Goal: Task Accomplishment & Management: Complete application form

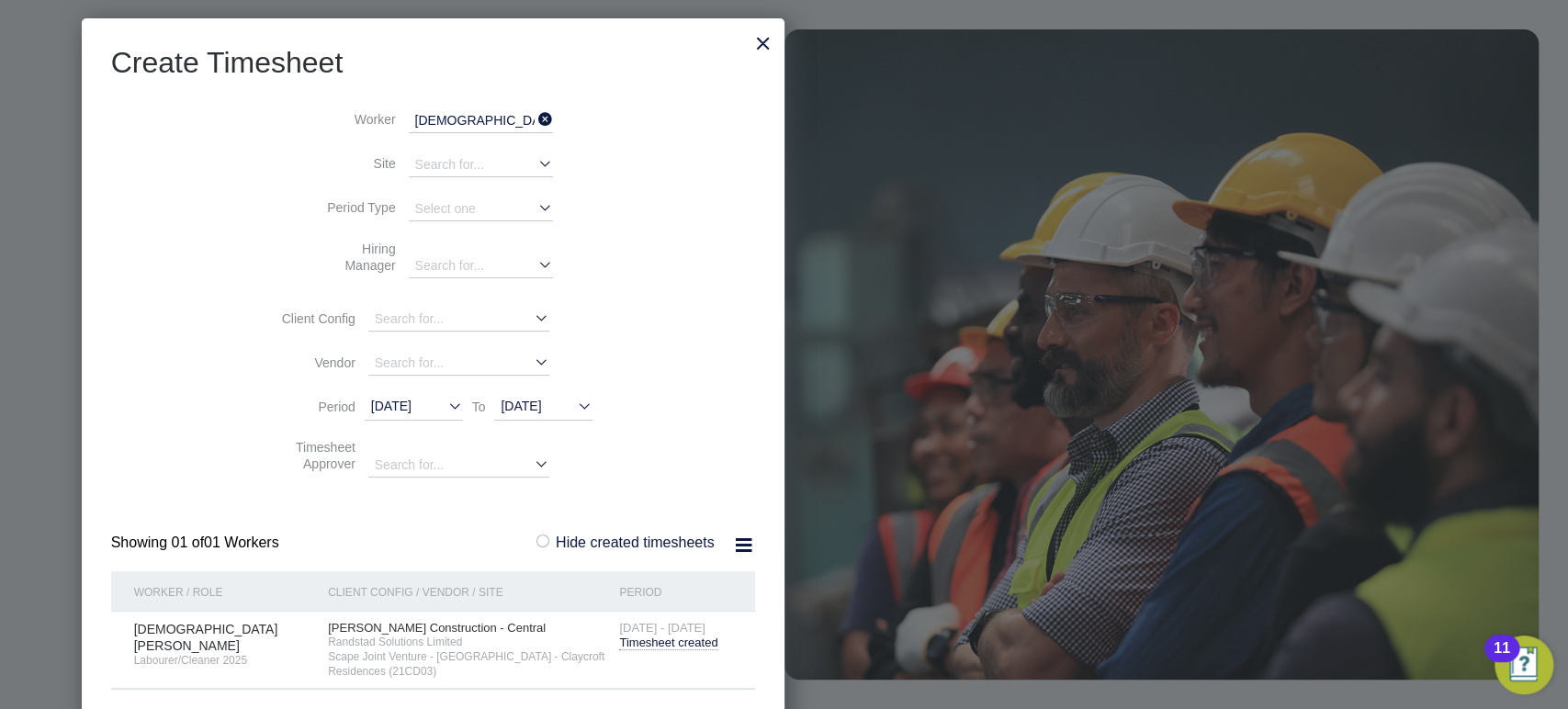
scroll to position [1097, 287]
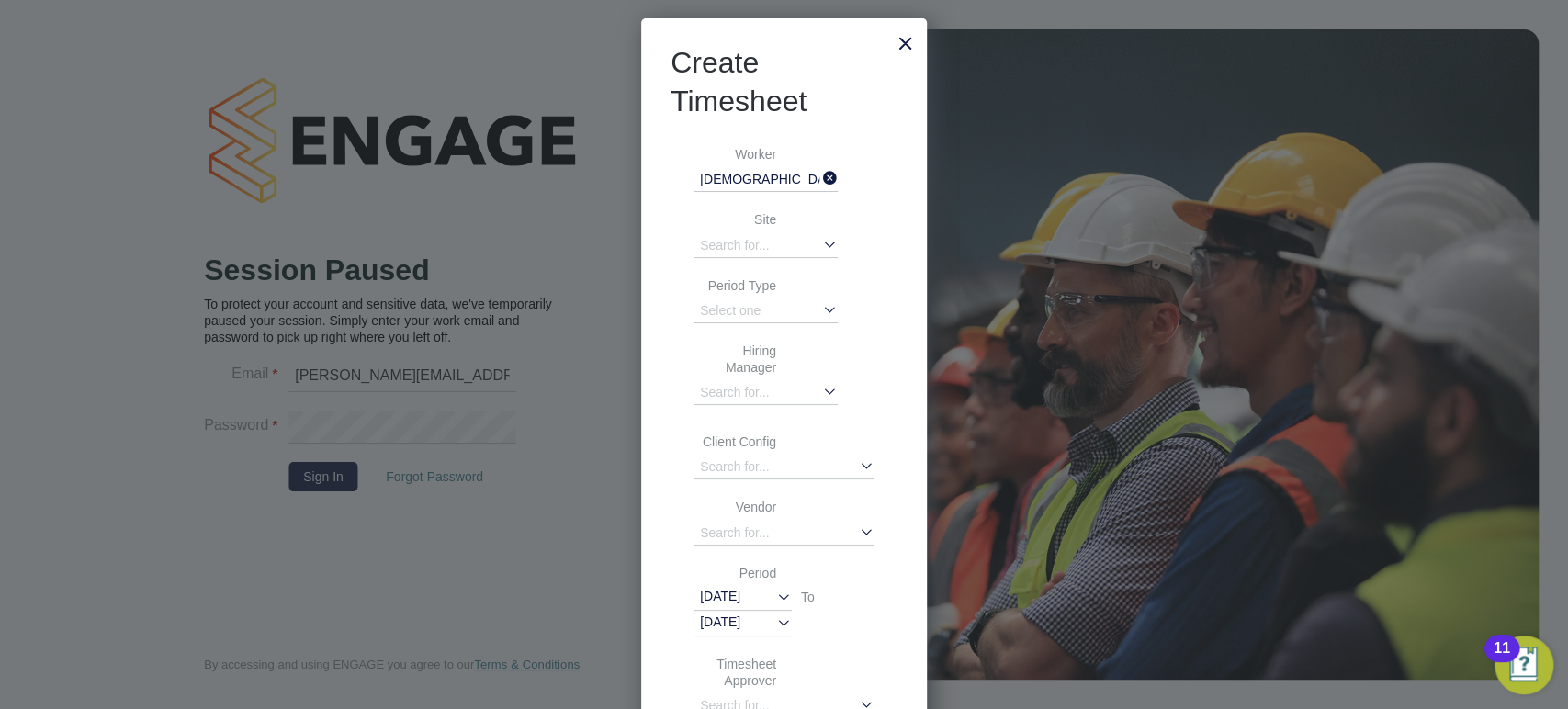
click at [899, 48] on div at bounding box center [906, 38] width 33 height 33
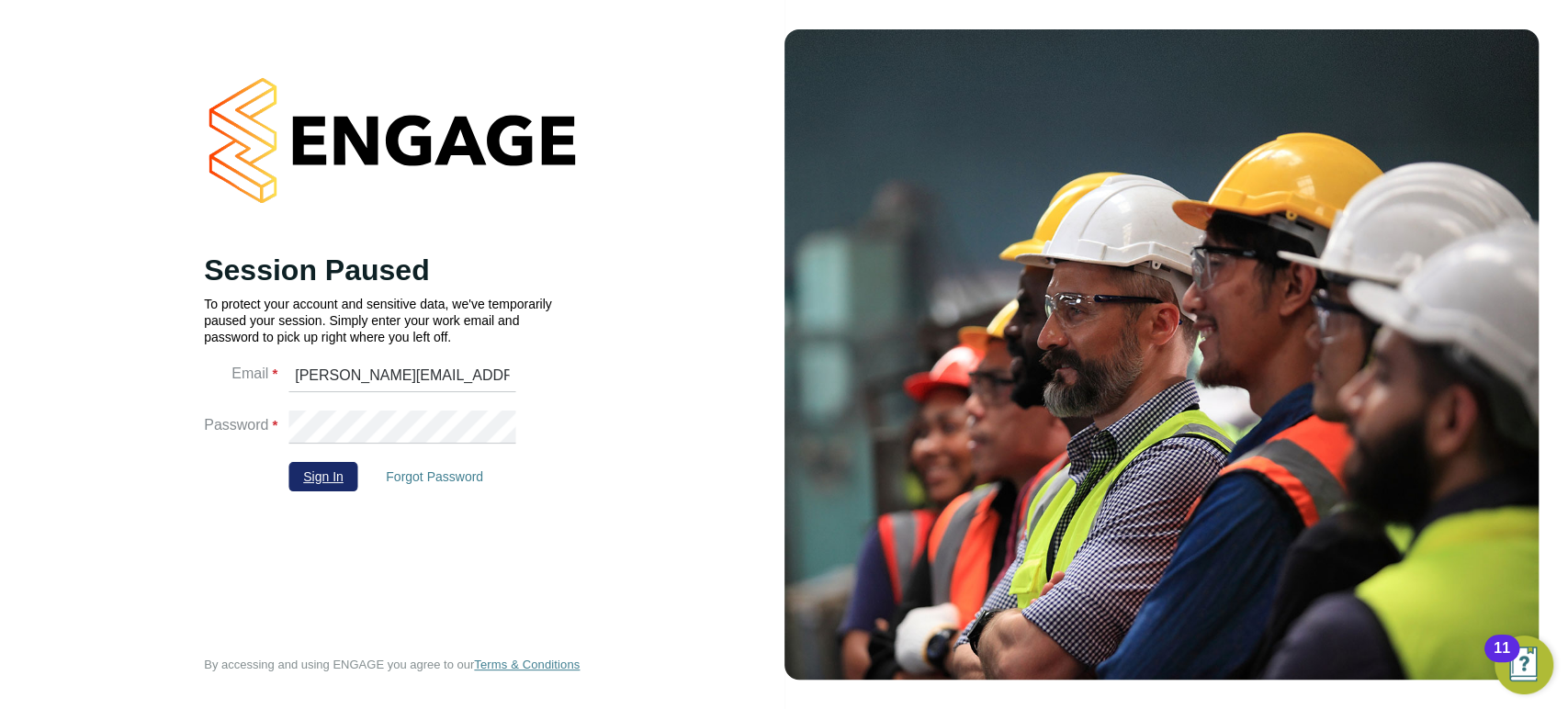
click at [328, 471] on button "Sign In" at bounding box center [323, 477] width 70 height 30
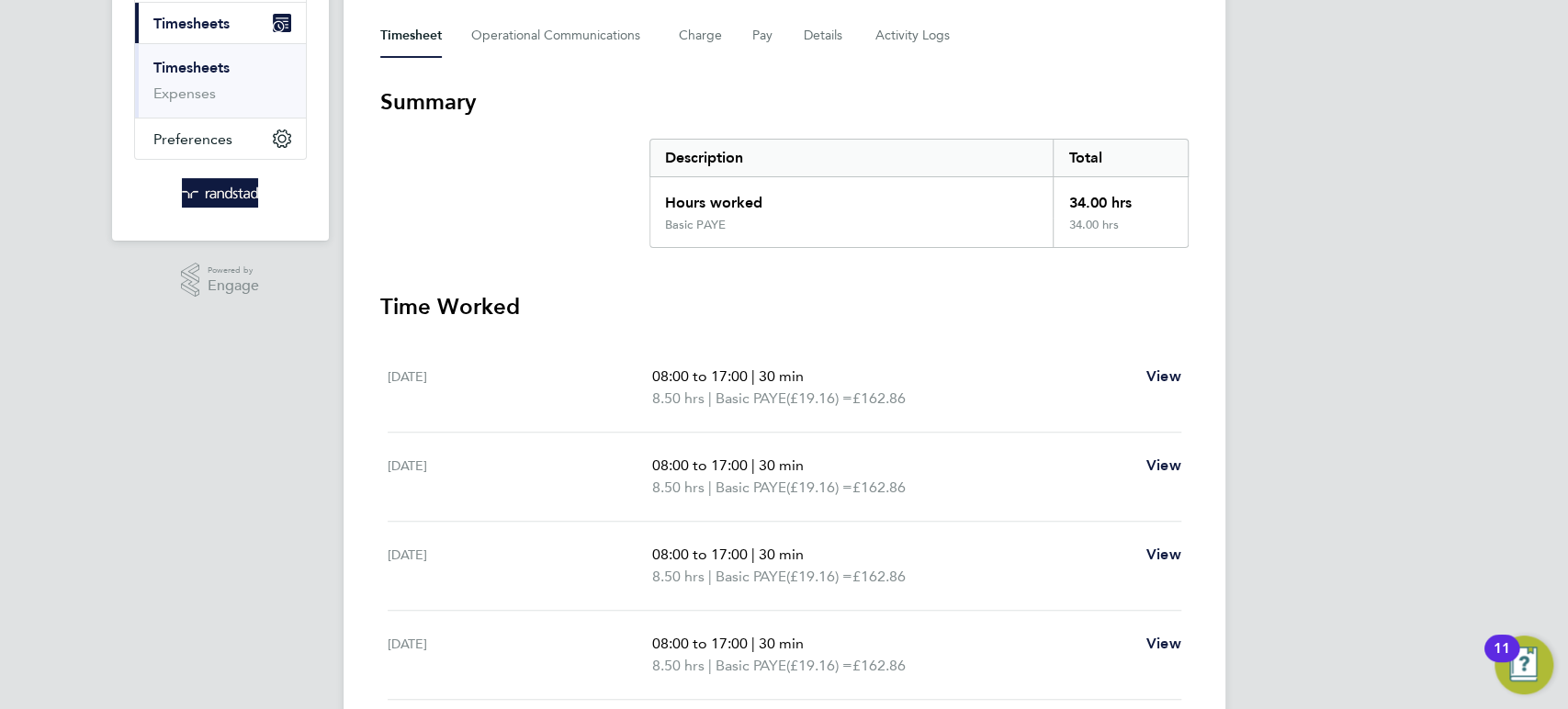
scroll to position [223, 0]
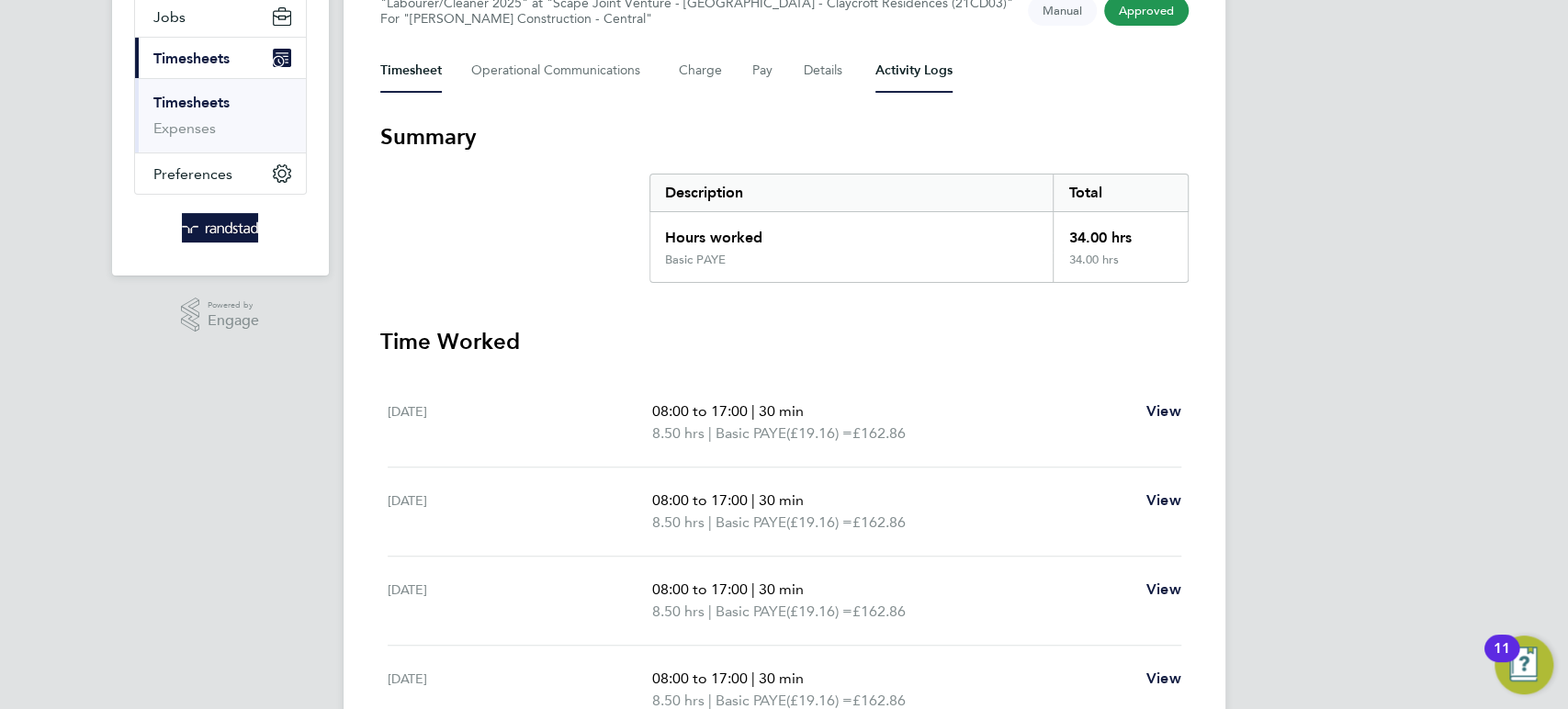
click at [896, 70] on Logs-tab "Activity Logs" at bounding box center [914, 70] width 77 height 44
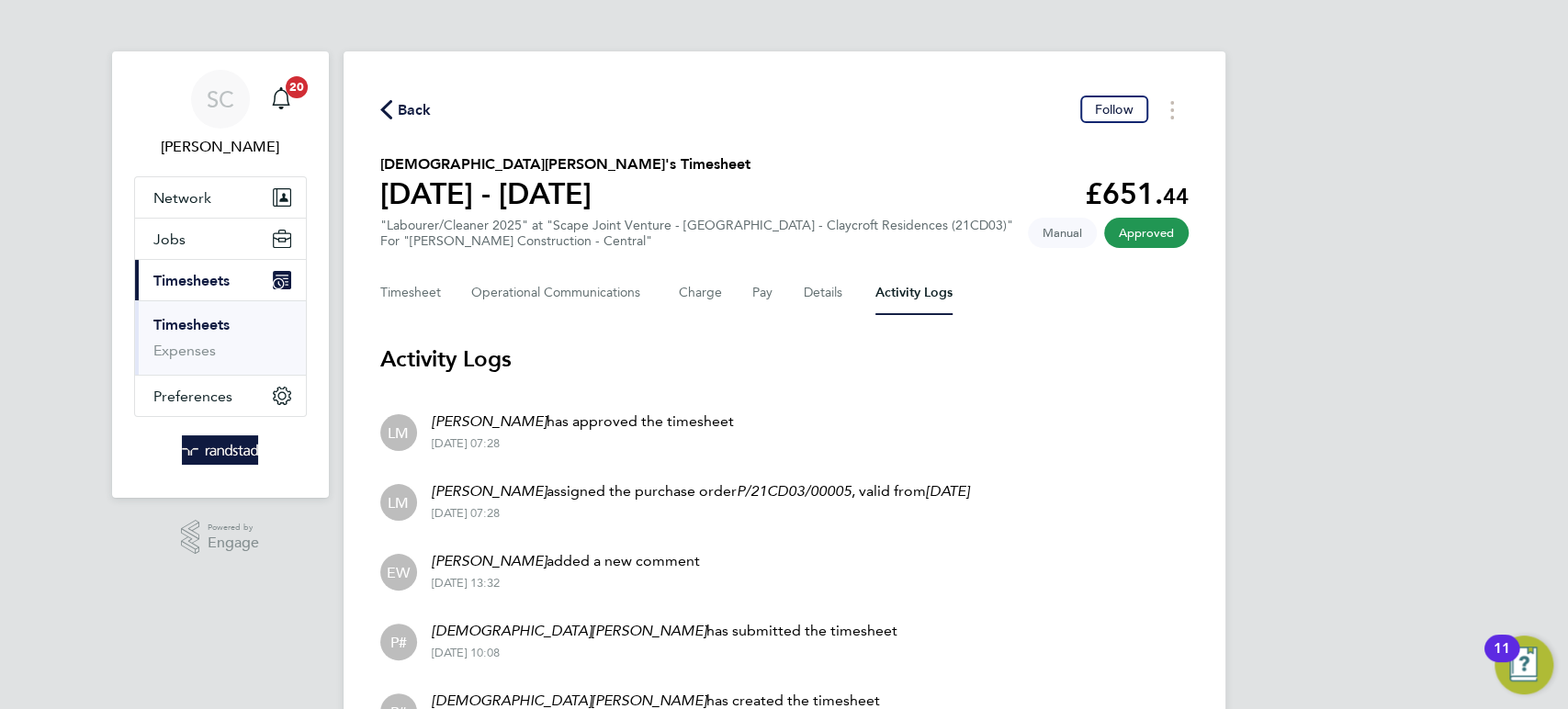
click at [420, 112] on span "Back" at bounding box center [415, 110] width 34 height 22
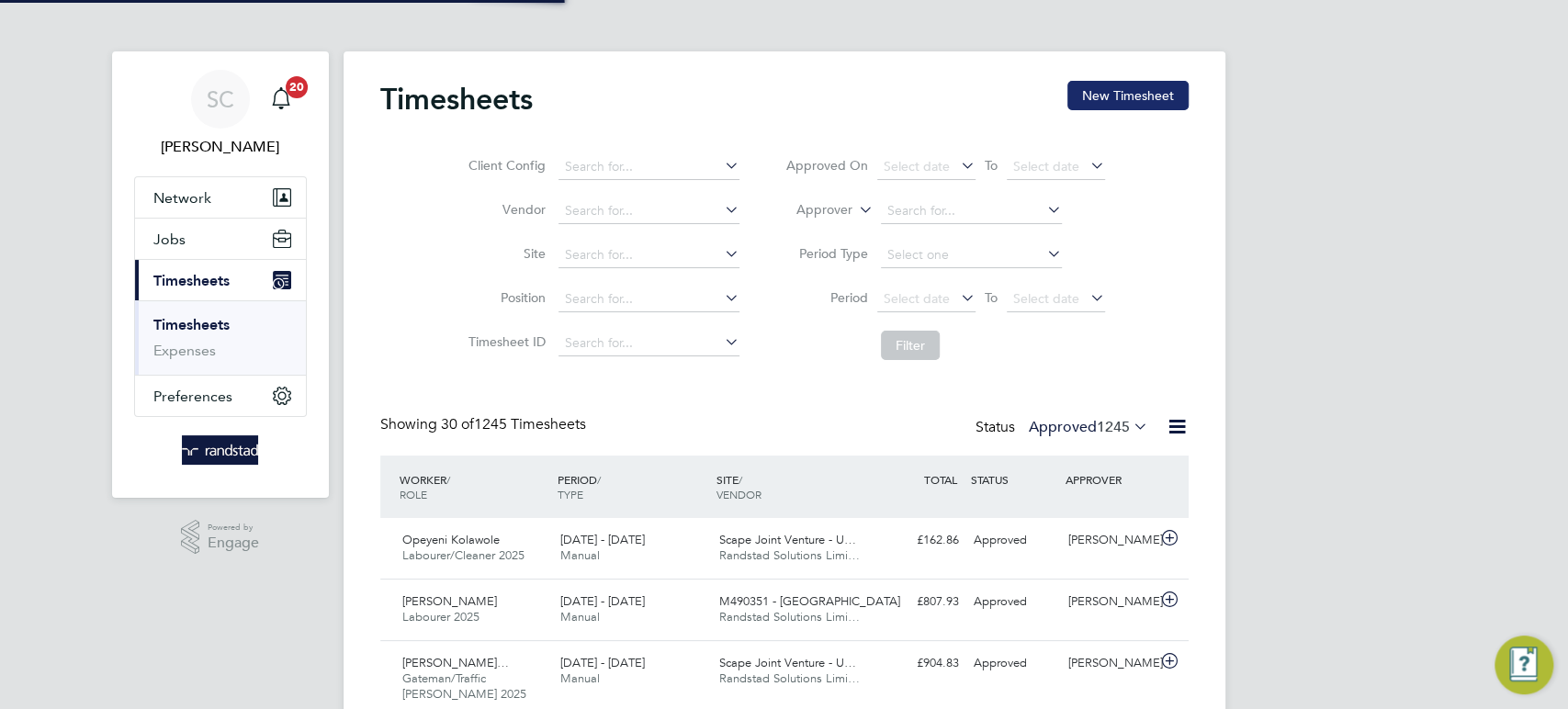
click at [1131, 99] on button "New Timesheet" at bounding box center [1128, 96] width 121 height 30
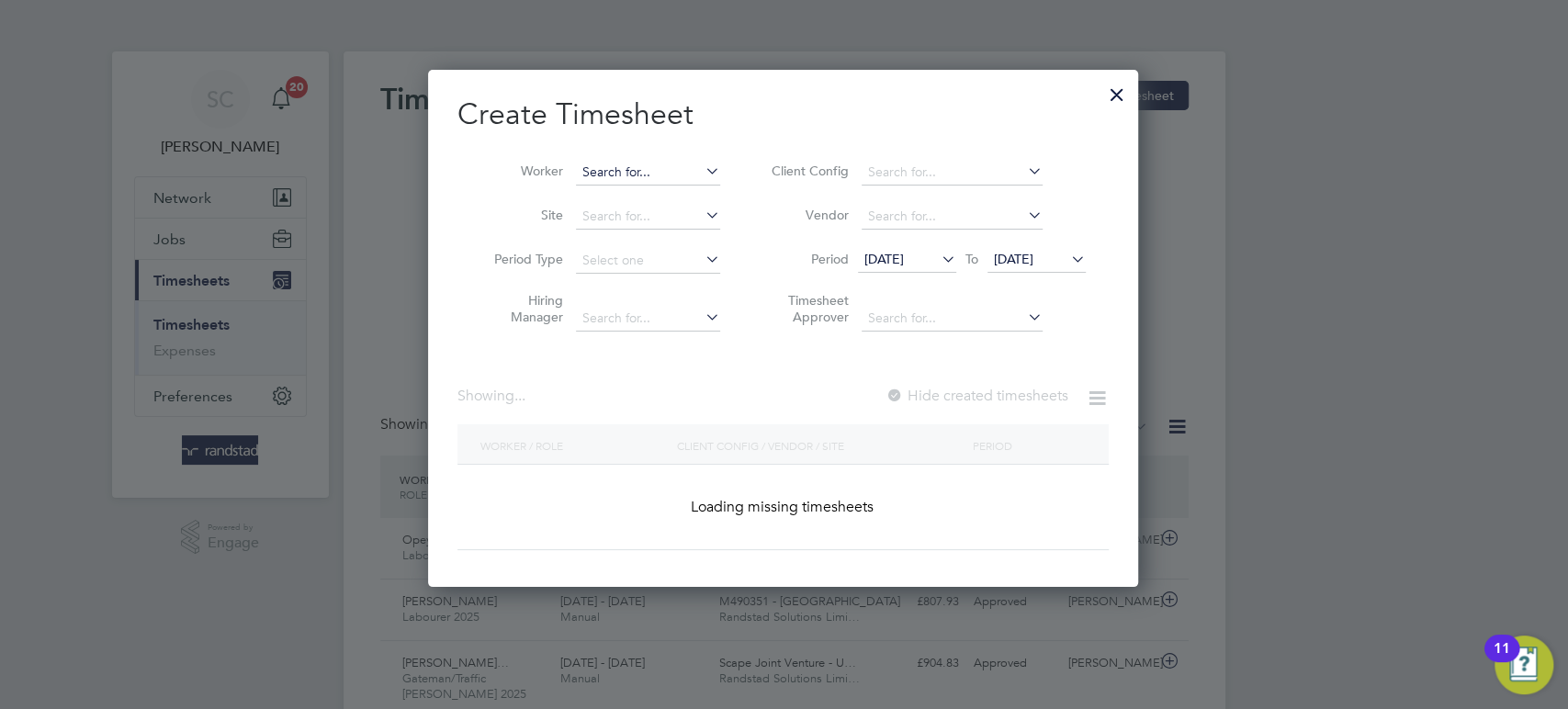
click at [582, 163] on input at bounding box center [648, 173] width 144 height 26
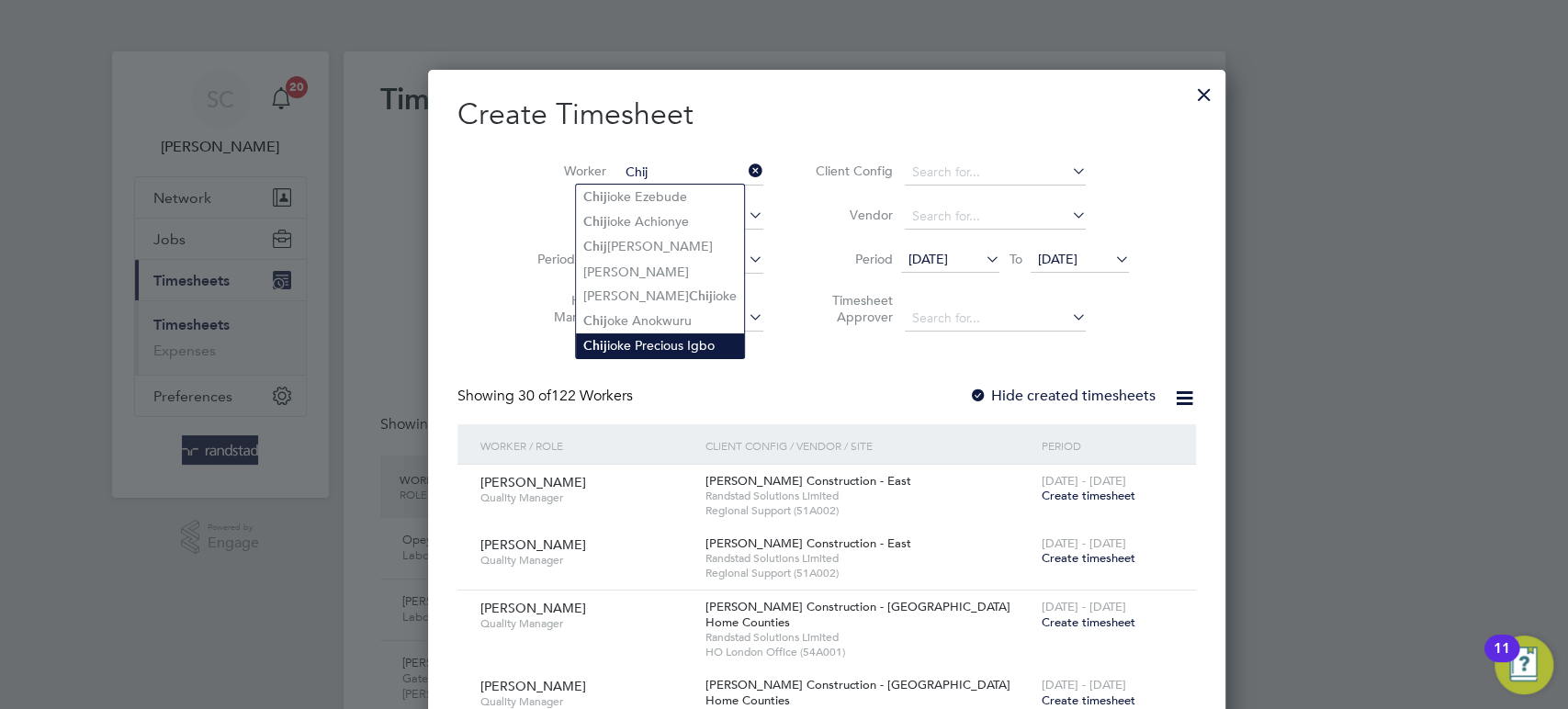
click at [637, 350] on li "Chij ioke Precious Igbo" at bounding box center [660, 346] width 168 height 25
type input "Chijioke Precious Igbo"
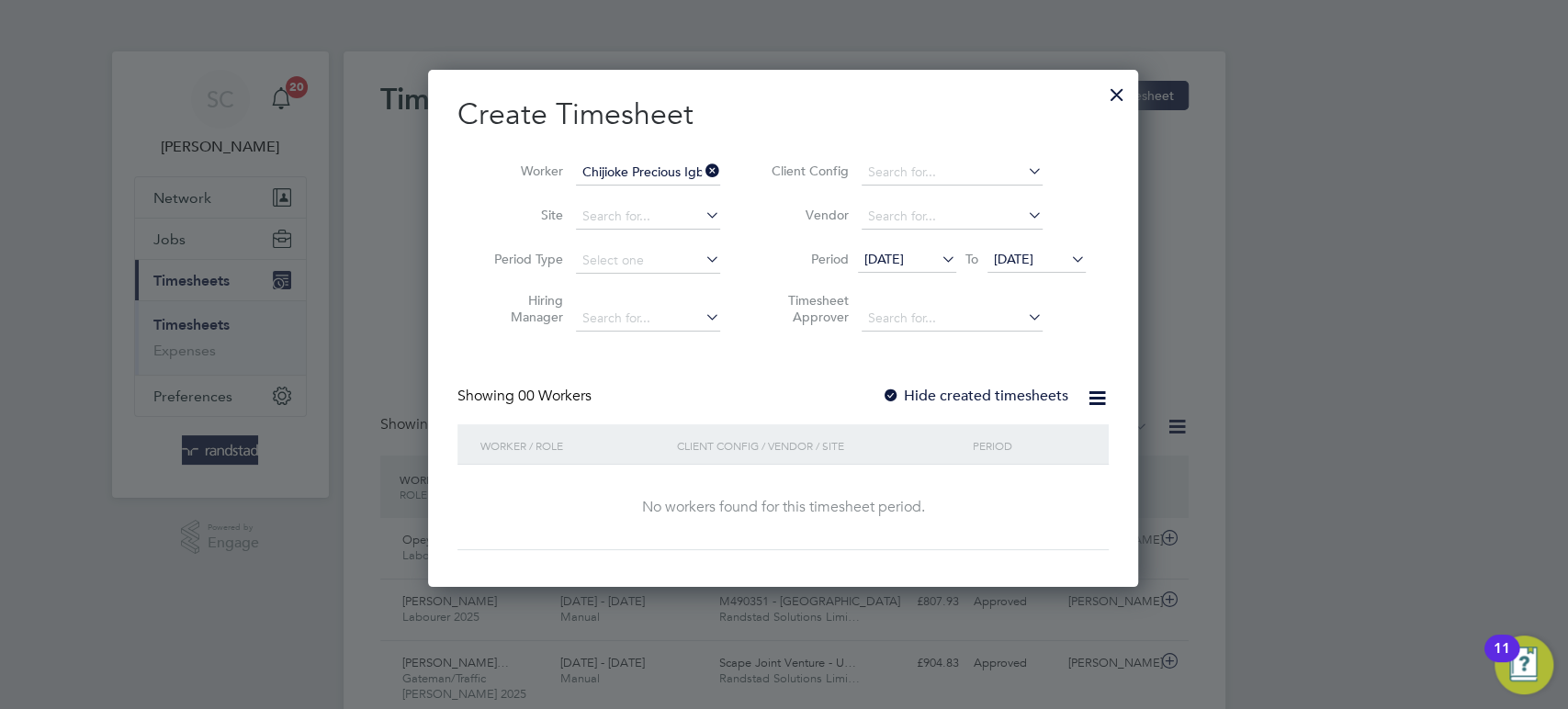
click at [891, 391] on div at bounding box center [892, 397] width 19 height 19
click at [1033, 260] on span "[DATE]" at bounding box center [1014, 259] width 39 height 17
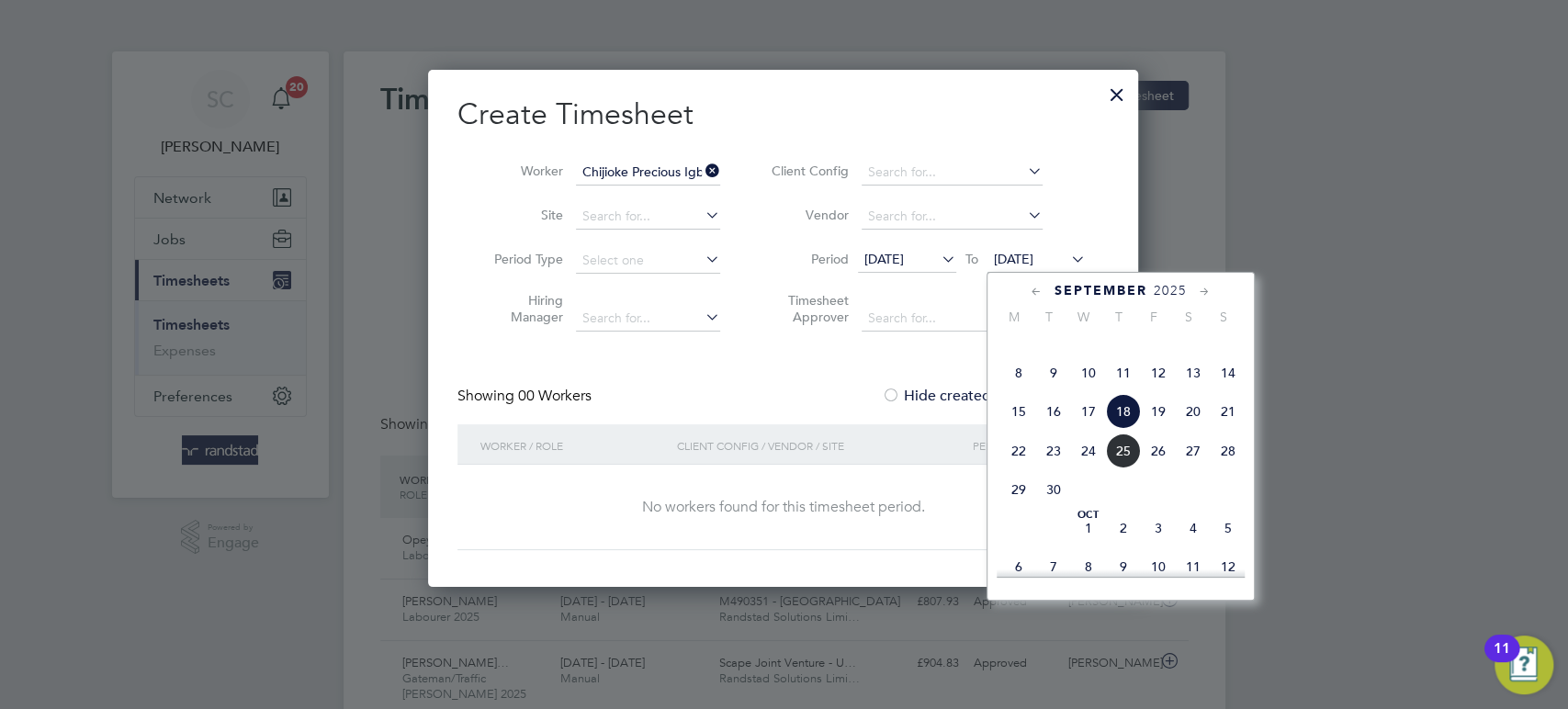
click at [1163, 429] on span "19" at bounding box center [1158, 411] width 34 height 34
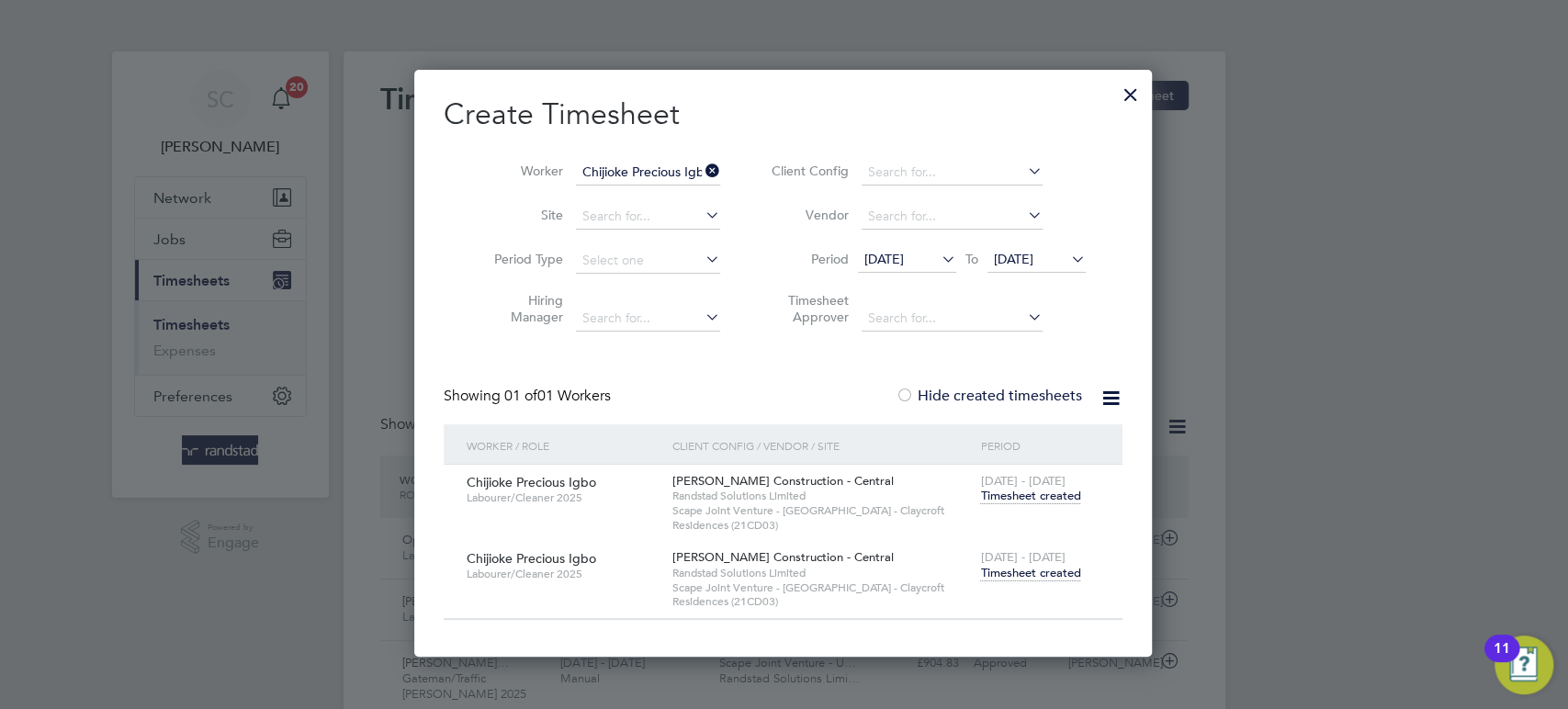
click at [1002, 567] on span "Timesheet created" at bounding box center [1029, 573] width 100 height 17
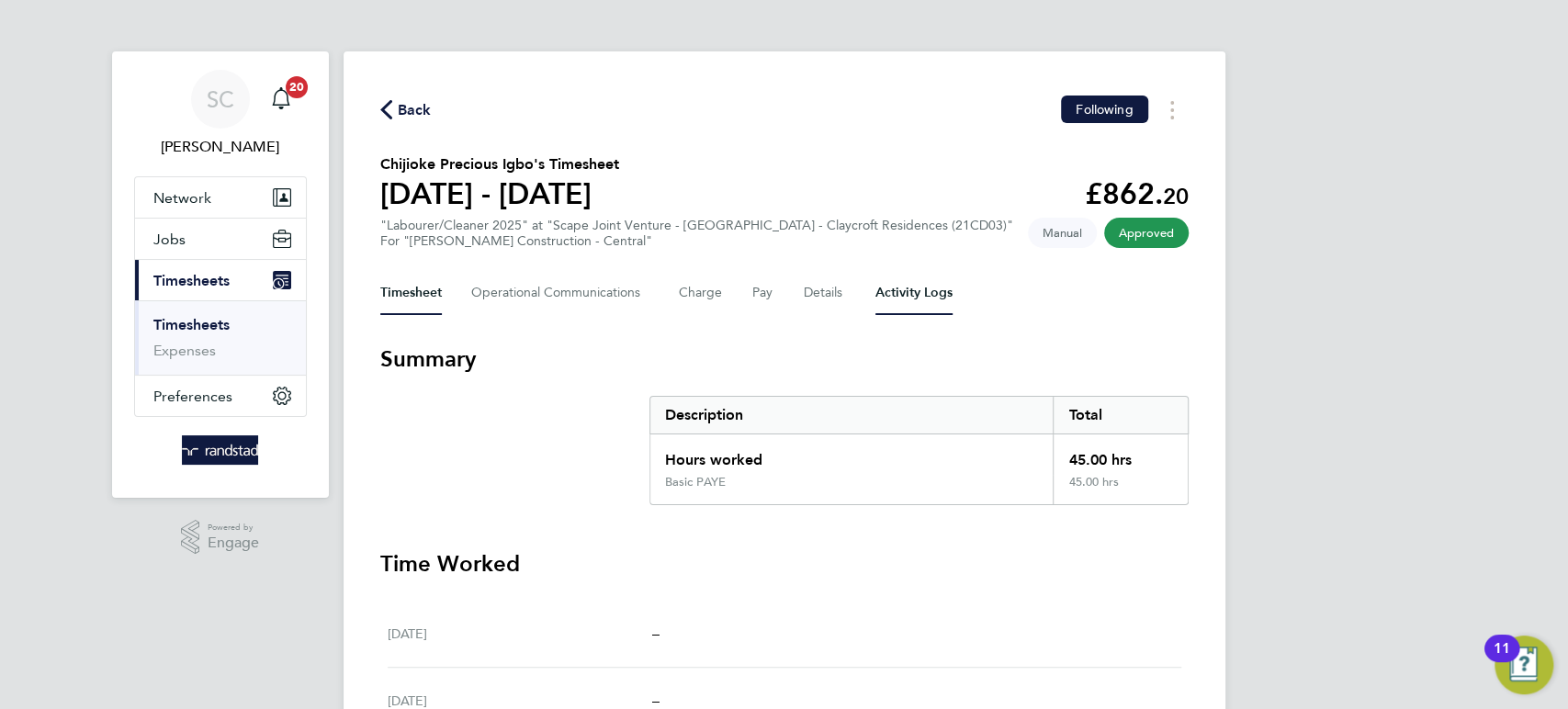
click at [919, 293] on Logs-tab "Activity Logs" at bounding box center [914, 293] width 77 height 44
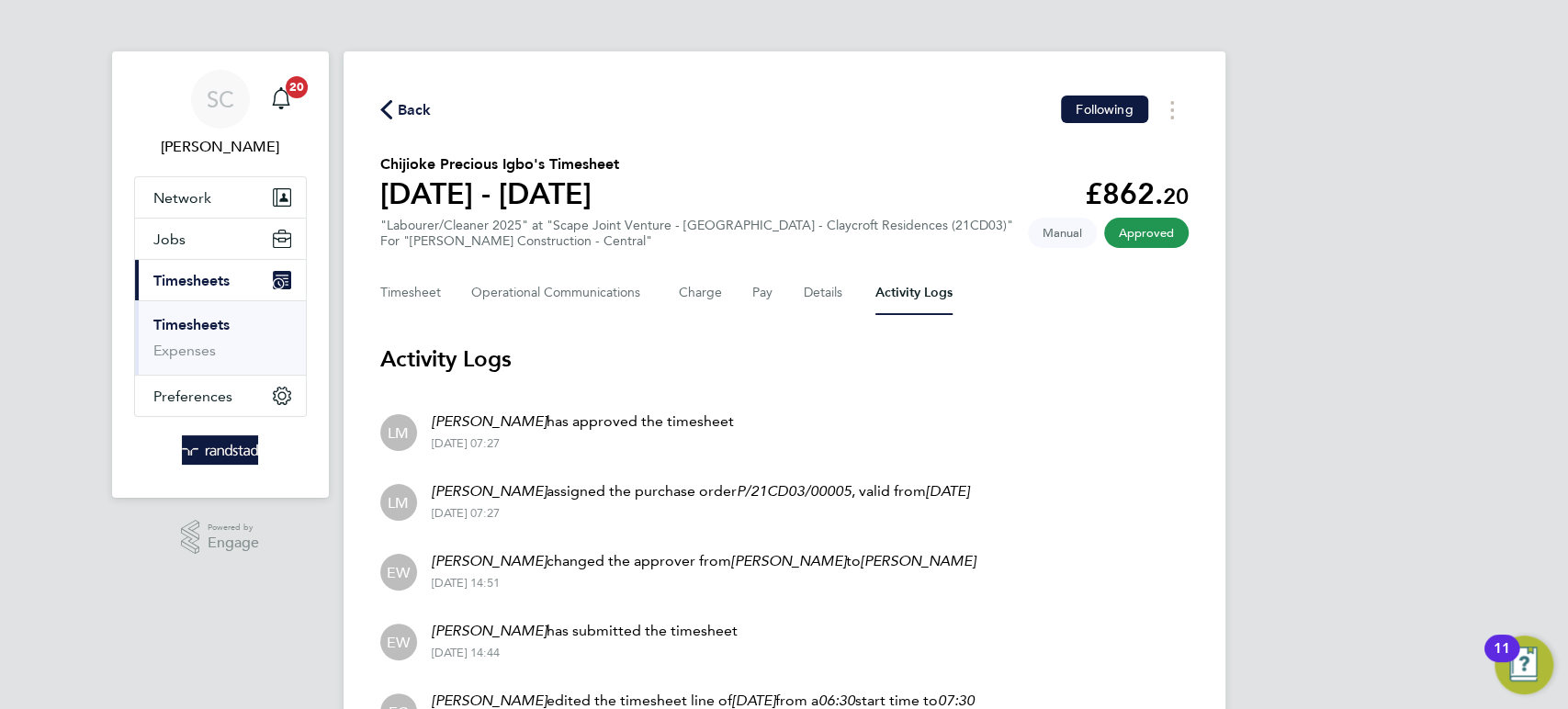
click at [419, 110] on span "Back" at bounding box center [415, 110] width 34 height 22
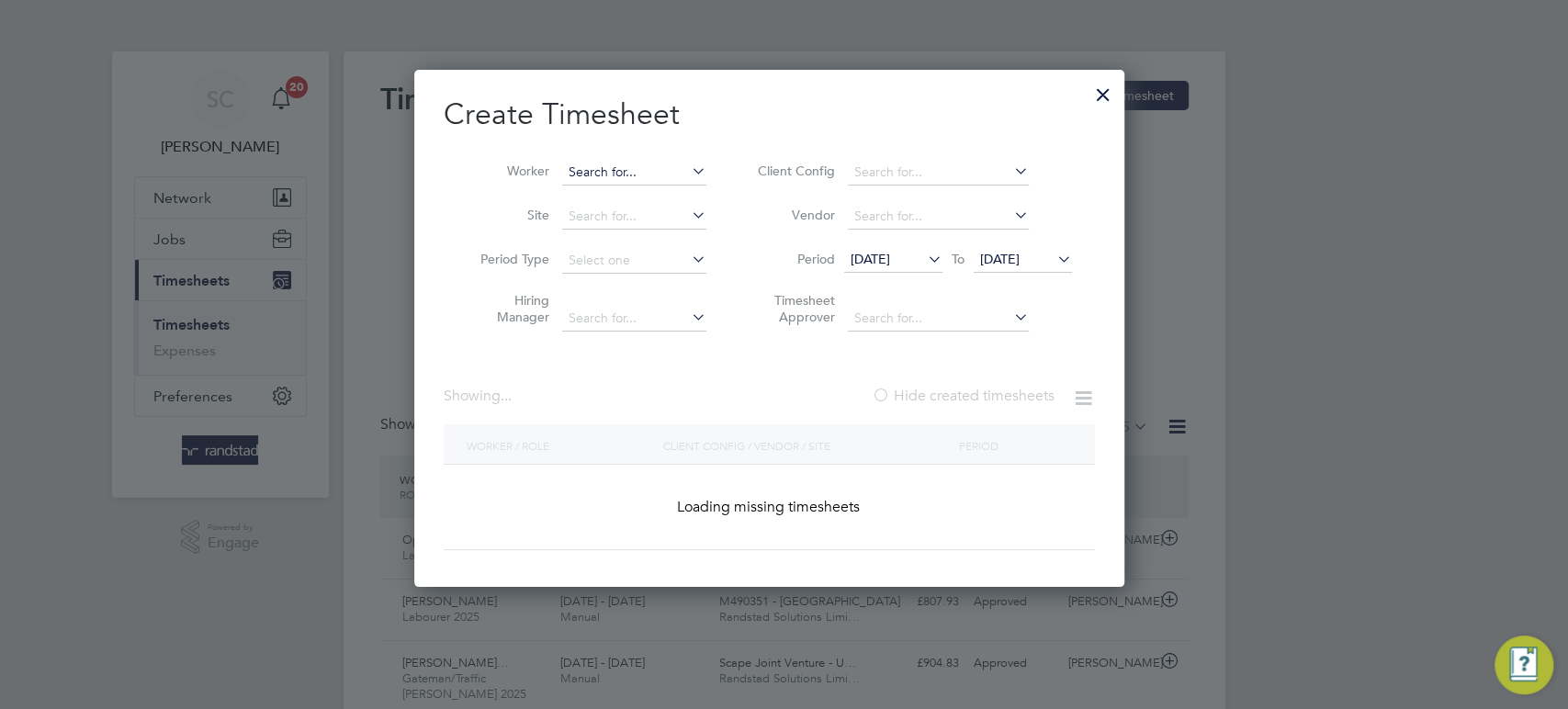
click at [609, 164] on input at bounding box center [634, 173] width 144 height 26
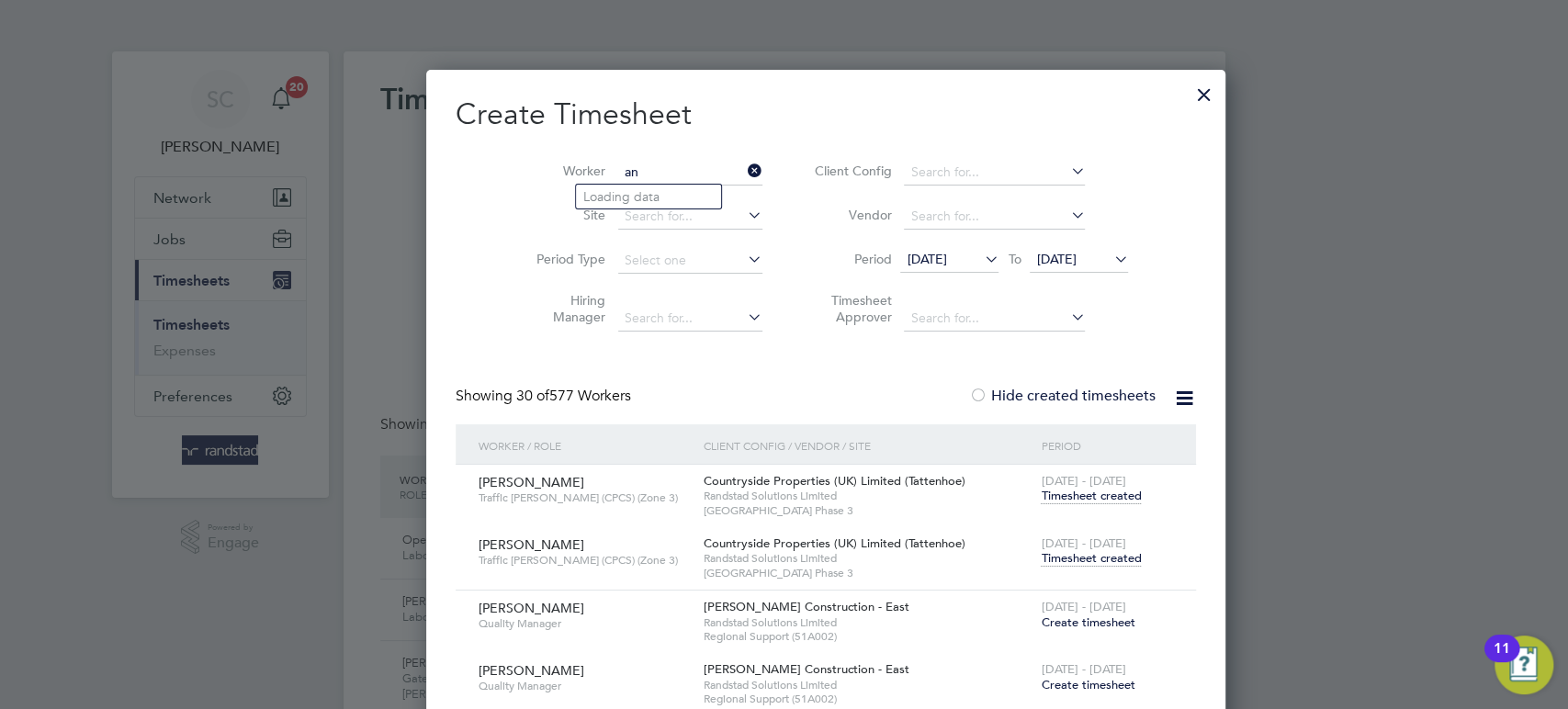
type input "a"
click at [619, 222] on li "Opey [PERSON_NAME]" at bounding box center [652, 222] width 154 height 25
type input "Opeyeni Kolawole"
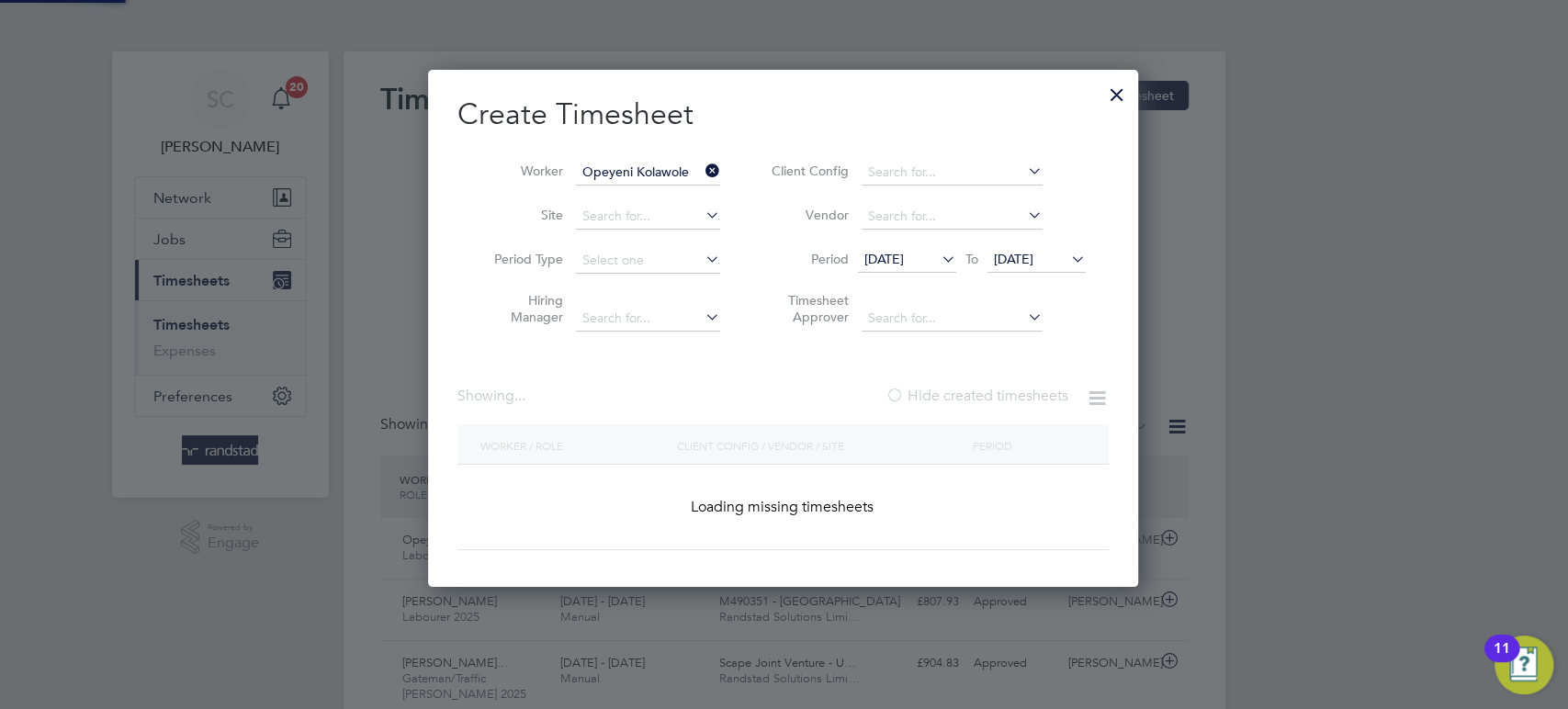
scroll to position [508, 724]
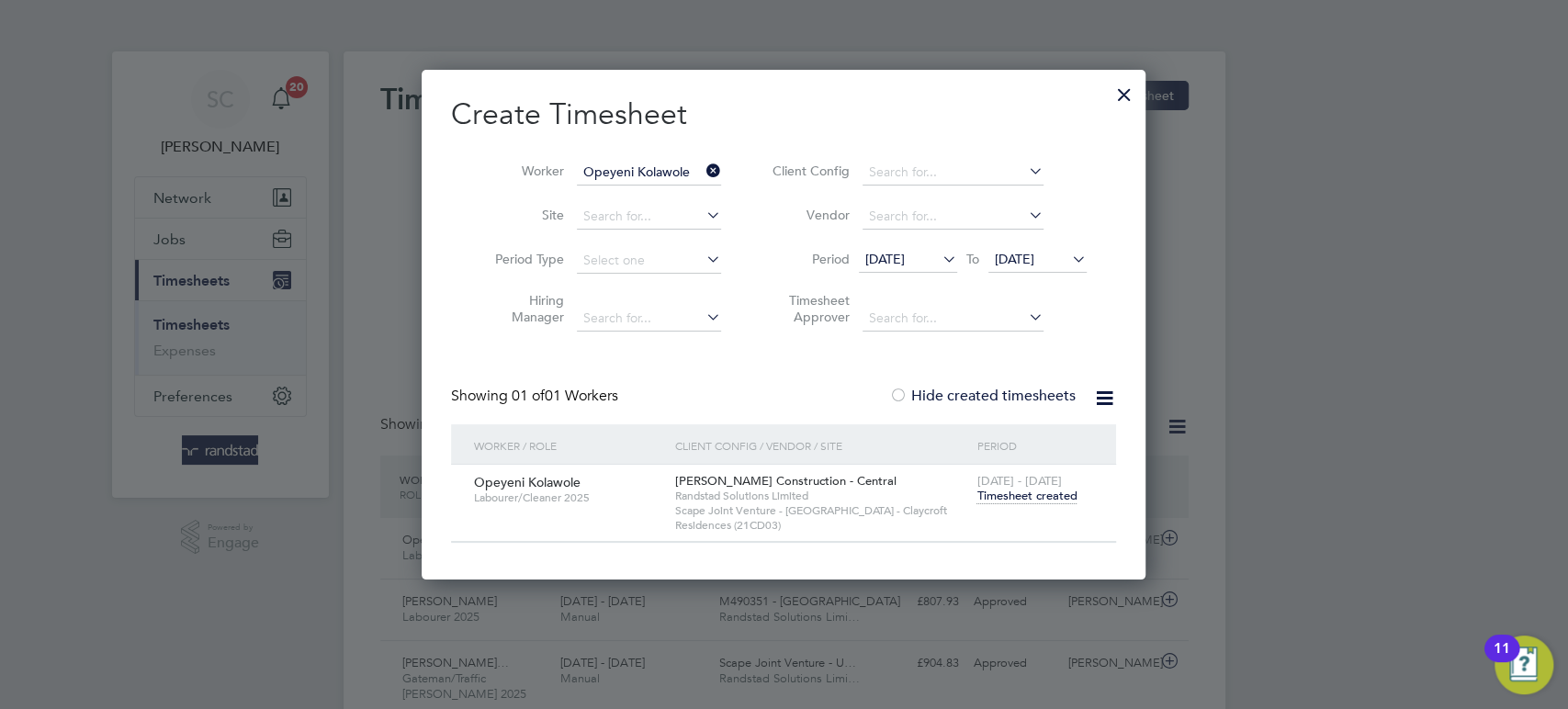
click at [1017, 502] on span "Timesheet created" at bounding box center [1026, 497] width 100 height 17
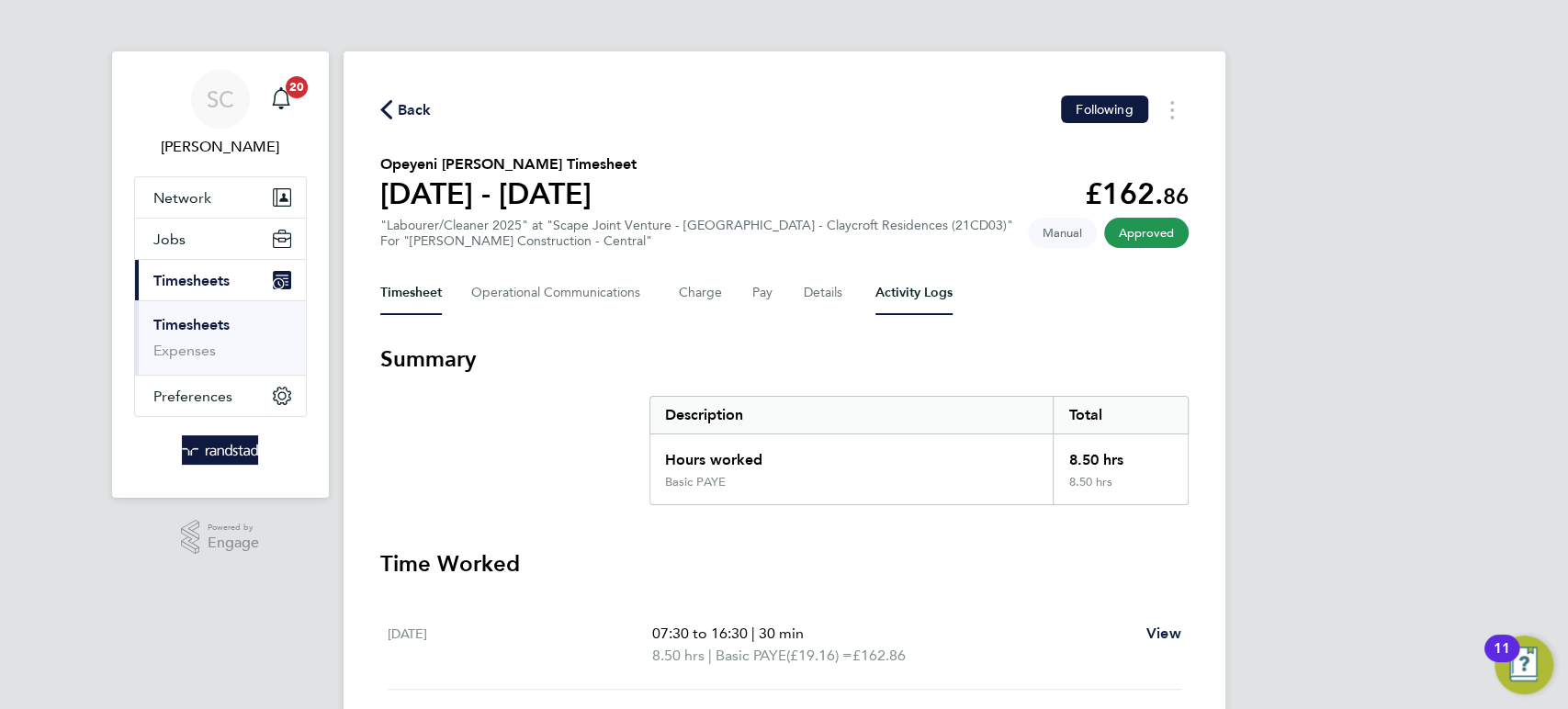
click at [894, 292] on Logs-tab "Activity Logs" at bounding box center [914, 293] width 77 height 44
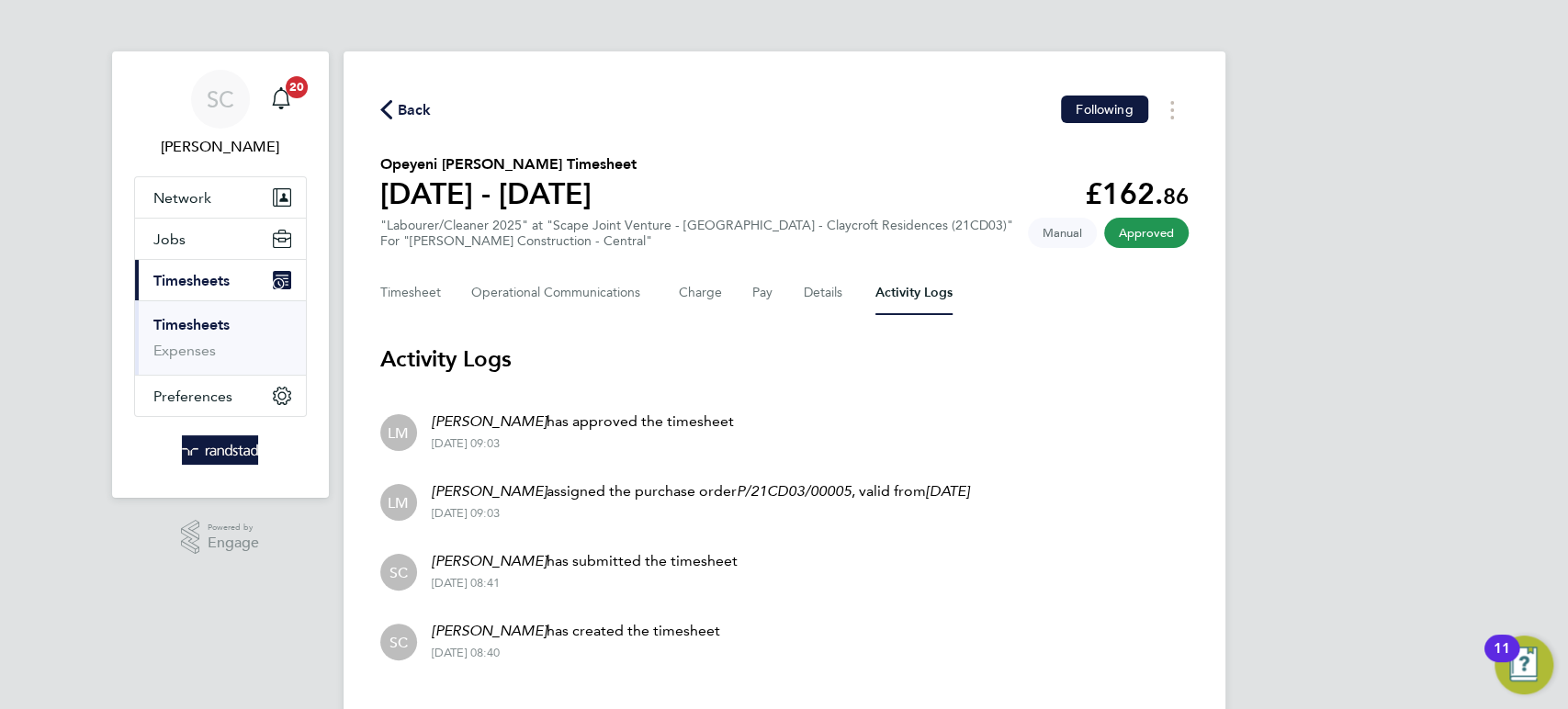
click at [414, 104] on span "Back" at bounding box center [415, 110] width 34 height 22
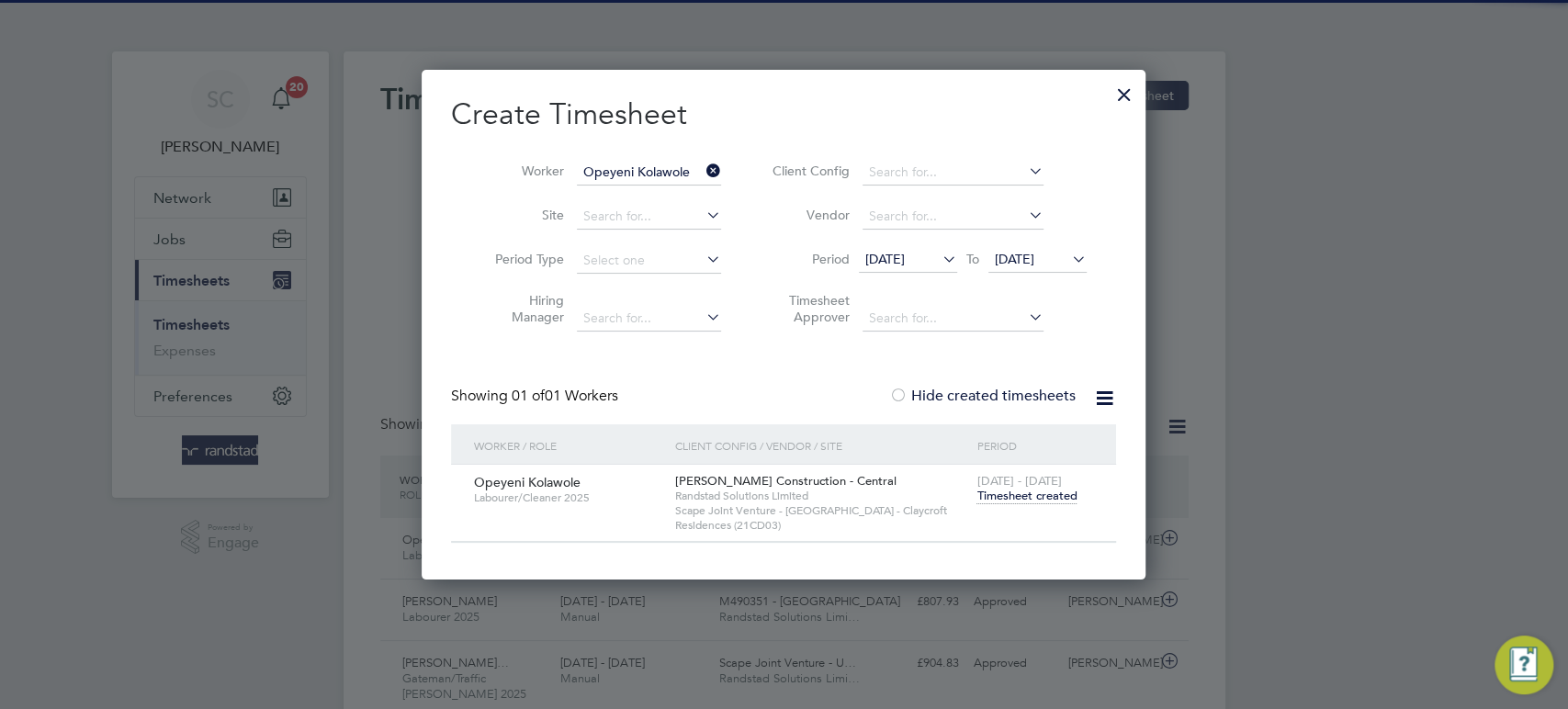
scroll to position [46, 159]
